Goal: Check status

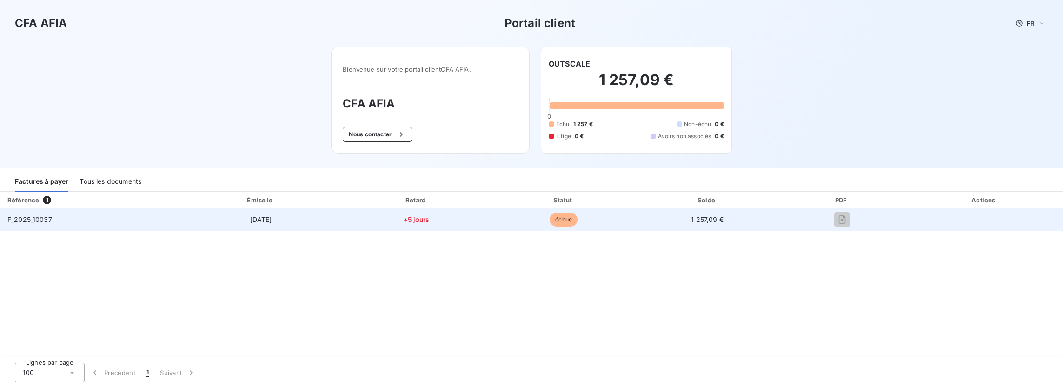
drag, startPoint x: 841, startPoint y: 220, endPoint x: 770, endPoint y: 218, distance: 71.1
click at [770, 218] on td "1 257,09 €" at bounding box center [707, 219] width 142 height 22
click at [671, 223] on td "1 257,09 €" at bounding box center [707, 219] width 142 height 22
click at [555, 221] on span "échue" at bounding box center [564, 219] width 28 height 14
click at [503, 219] on td "échue" at bounding box center [564, 219] width 146 height 22
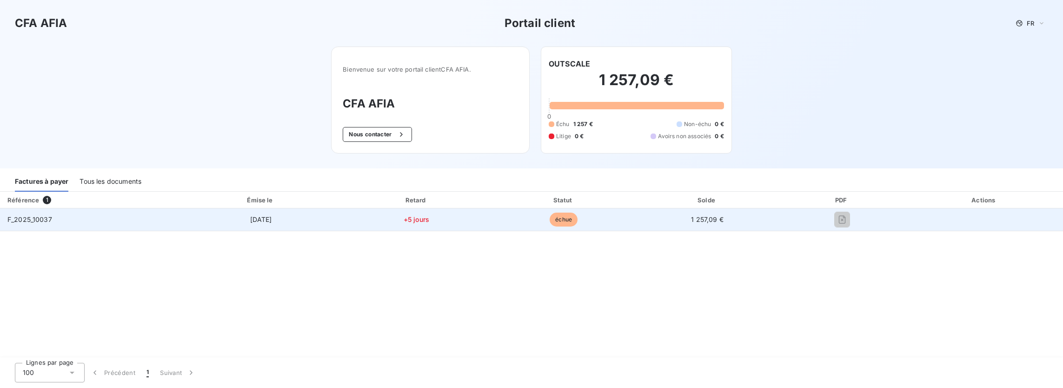
click at [378, 220] on td "+5 jours" at bounding box center [416, 219] width 149 height 22
click at [257, 217] on span "[DATE]" at bounding box center [261, 219] width 22 height 8
click at [31, 221] on span "F_2025_10037" at bounding box center [29, 219] width 45 height 8
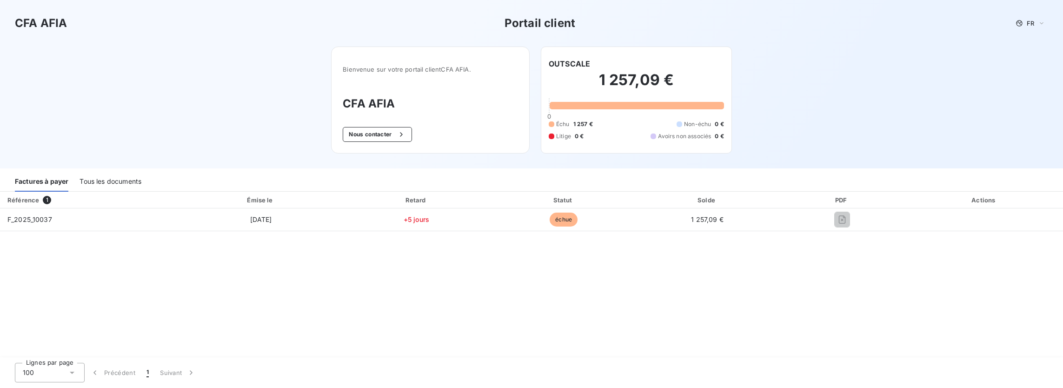
click at [48, 195] on div "Référence 1" at bounding box center [90, 199] width 176 height 9
click at [124, 181] on div "Tous les documents" at bounding box center [110, 182] width 62 height 20
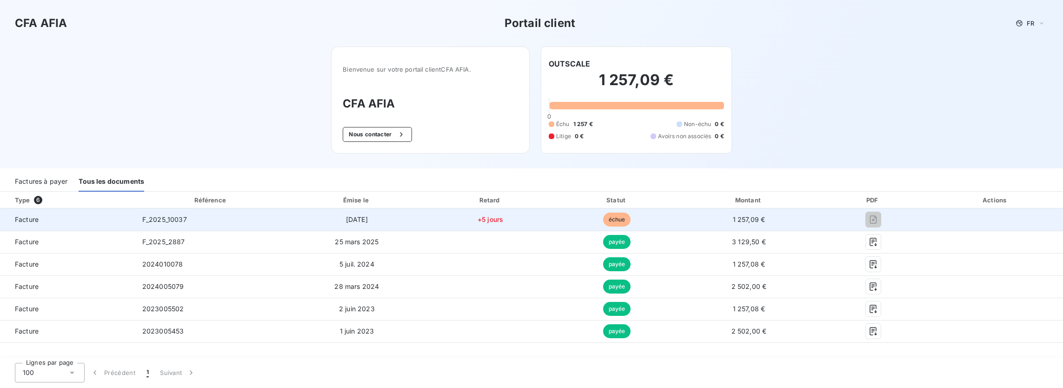
click at [620, 220] on span "échue" at bounding box center [617, 219] width 28 height 14
drag, startPoint x: 363, startPoint y: 233, endPoint x: 389, endPoint y: 226, distance: 27.0
click at [363, 233] on td "25 mars 2025" at bounding box center [356, 242] width 139 height 22
drag, startPoint x: 385, startPoint y: 219, endPoint x: 439, endPoint y: 219, distance: 53.9
click at [385, 219] on td "[DATE]" at bounding box center [356, 219] width 139 height 22
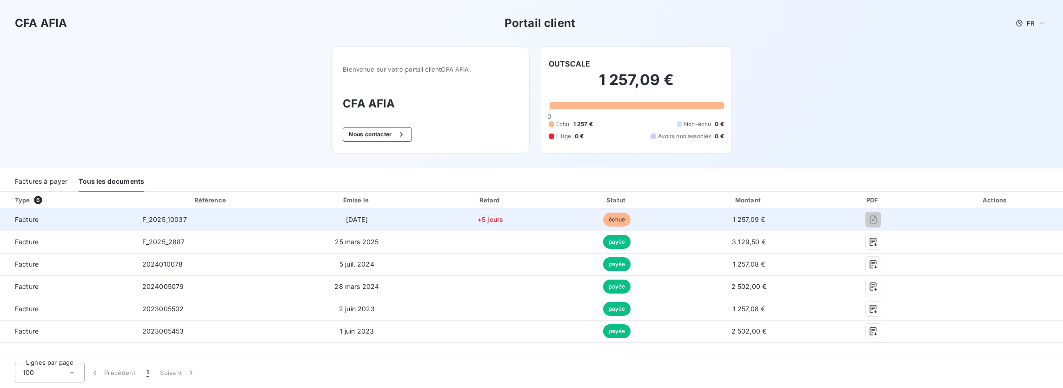
click at [490, 219] on span "+5 jours" at bounding box center [490, 219] width 26 height 8
click at [610, 217] on span "échue" at bounding box center [617, 219] width 28 height 14
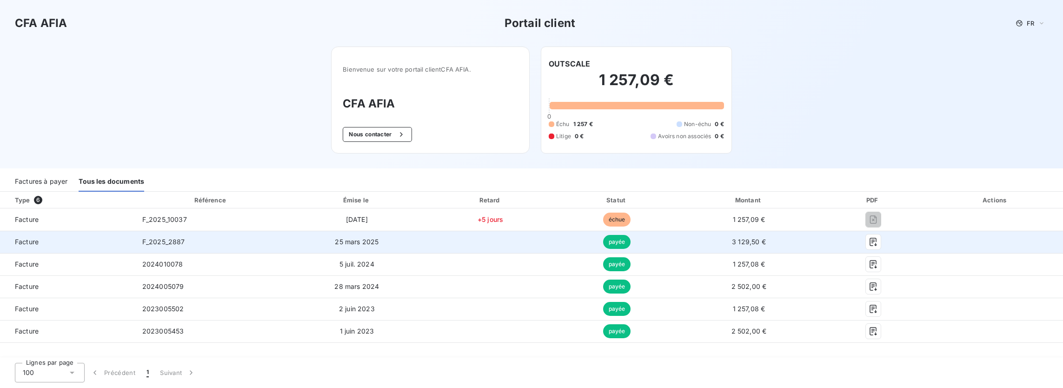
click at [620, 243] on span "payée" at bounding box center [617, 242] width 28 height 14
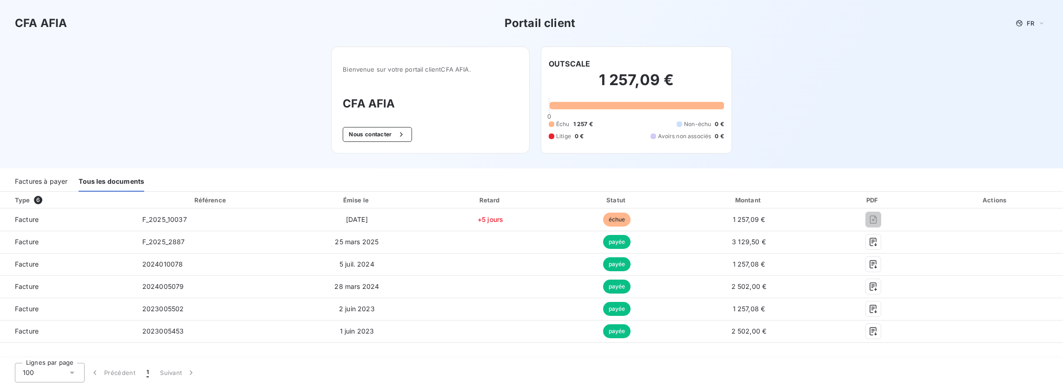
click at [179, 360] on div "Lignes par page 100 Précédent 1 Suivant" at bounding box center [108, 372] width 216 height 31
